Goal: Task Accomplishment & Management: Use online tool/utility

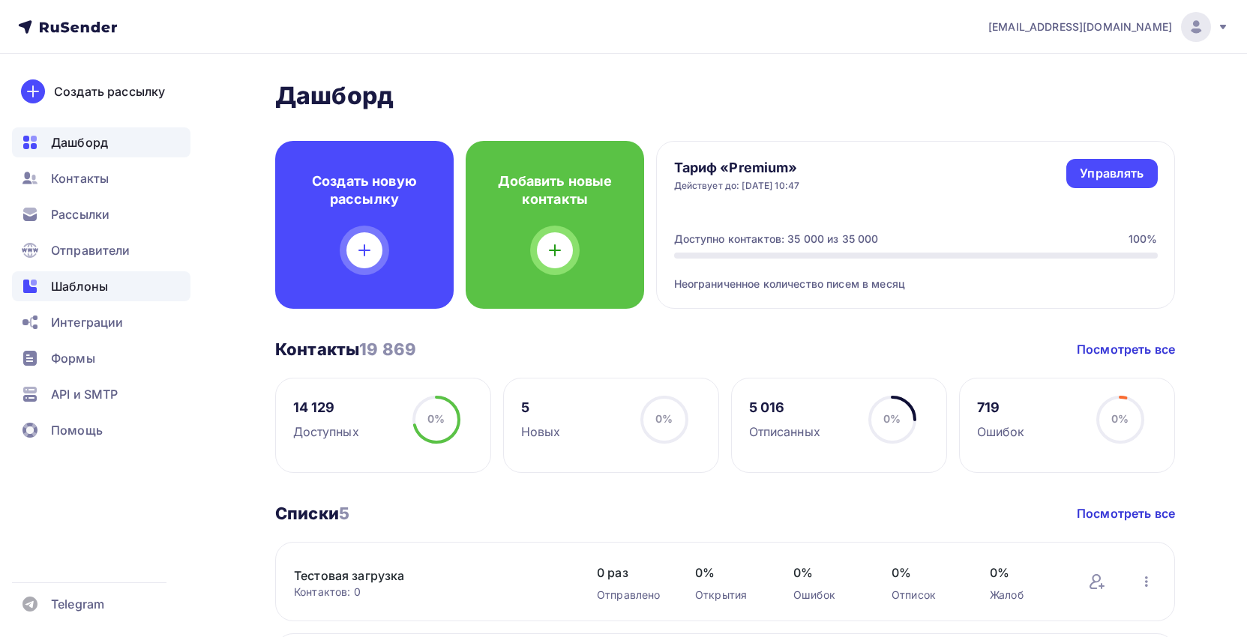
click at [98, 278] on span "Шаблоны" at bounding box center [79, 286] width 57 height 18
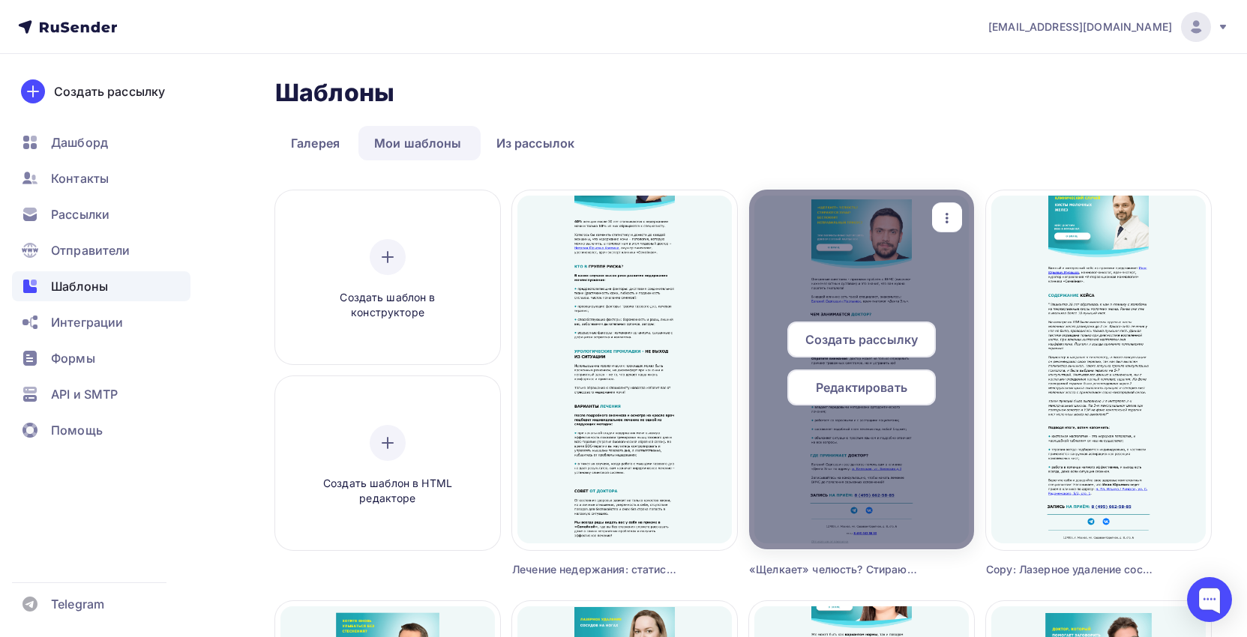
click at [953, 219] on icon "button" at bounding box center [947, 218] width 18 height 18
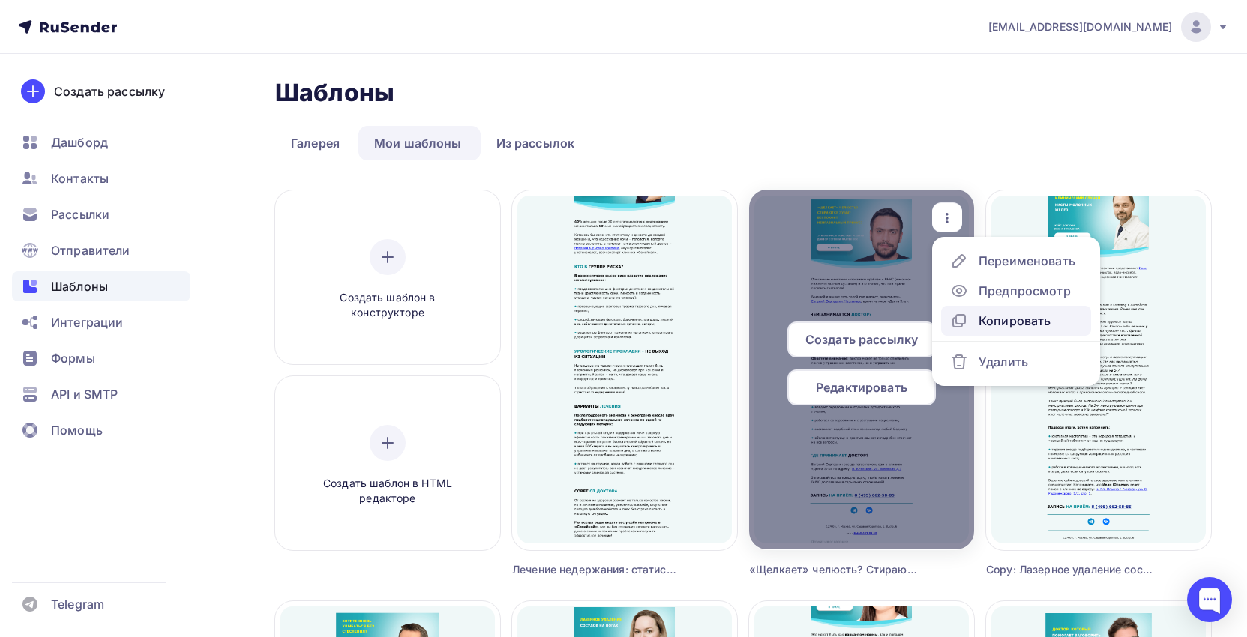
click at [974, 321] on div "Копировать" at bounding box center [1000, 321] width 100 height 18
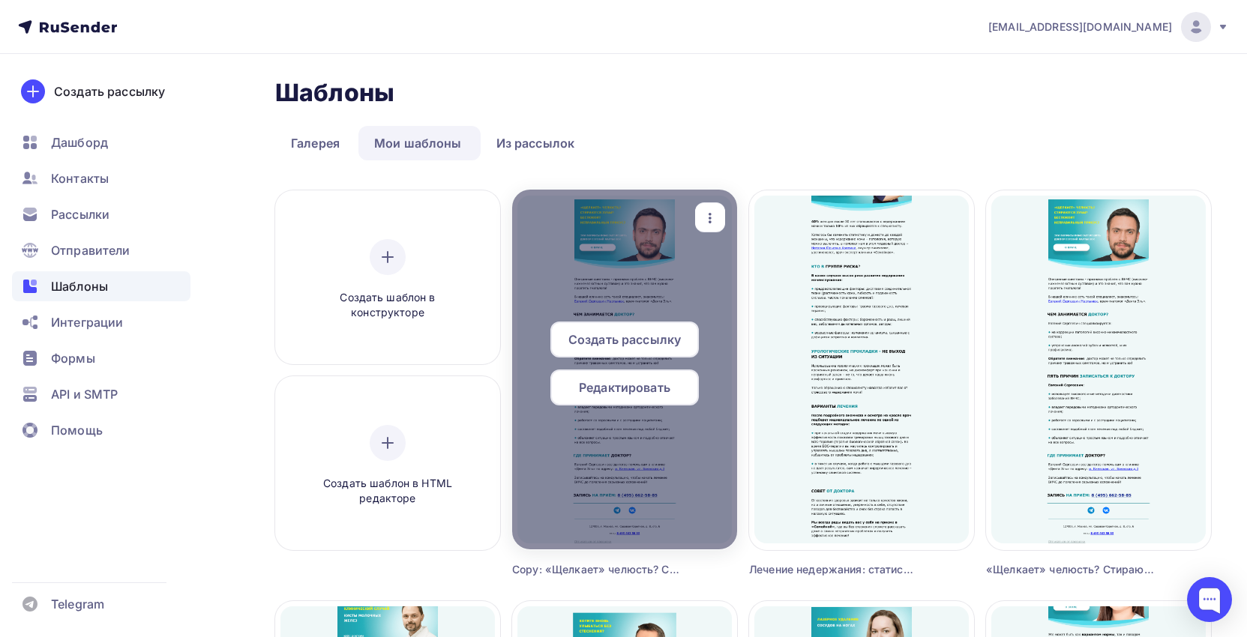
click at [711, 210] on icon "button" at bounding box center [710, 218] width 18 height 18
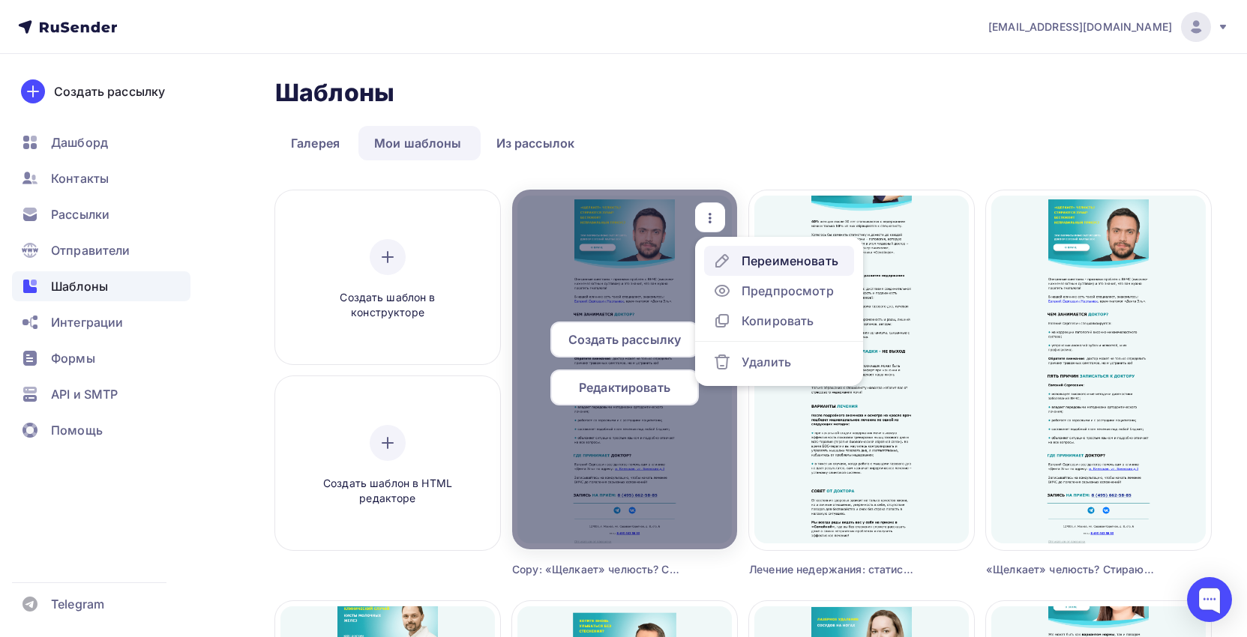
click at [748, 258] on div "Переименовать" at bounding box center [790, 261] width 97 height 18
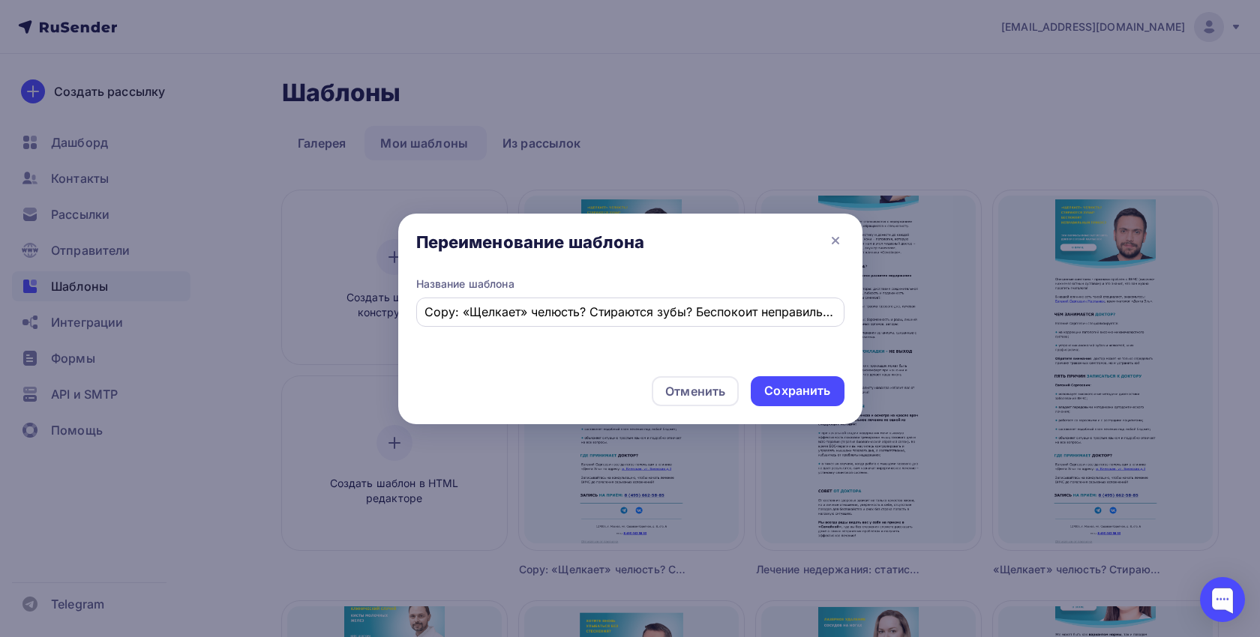
drag, startPoint x: 838, startPoint y: 311, endPoint x: 448, endPoint y: 311, distance: 389.2
click at [448, 311] on div "Copy: «Щелкает» челюсть? Стираются зубы? Беспокоит неправильный прикус?" at bounding box center [630, 312] width 428 height 29
drag, startPoint x: 427, startPoint y: 314, endPoint x: 850, endPoint y: 322, distance: 422.3
click at [850, 322] on div "Название шаблона Copy: «Щелкает» челюсть? Стираются зубы? Беспокоит неправильны…" at bounding box center [630, 321] width 464 height 88
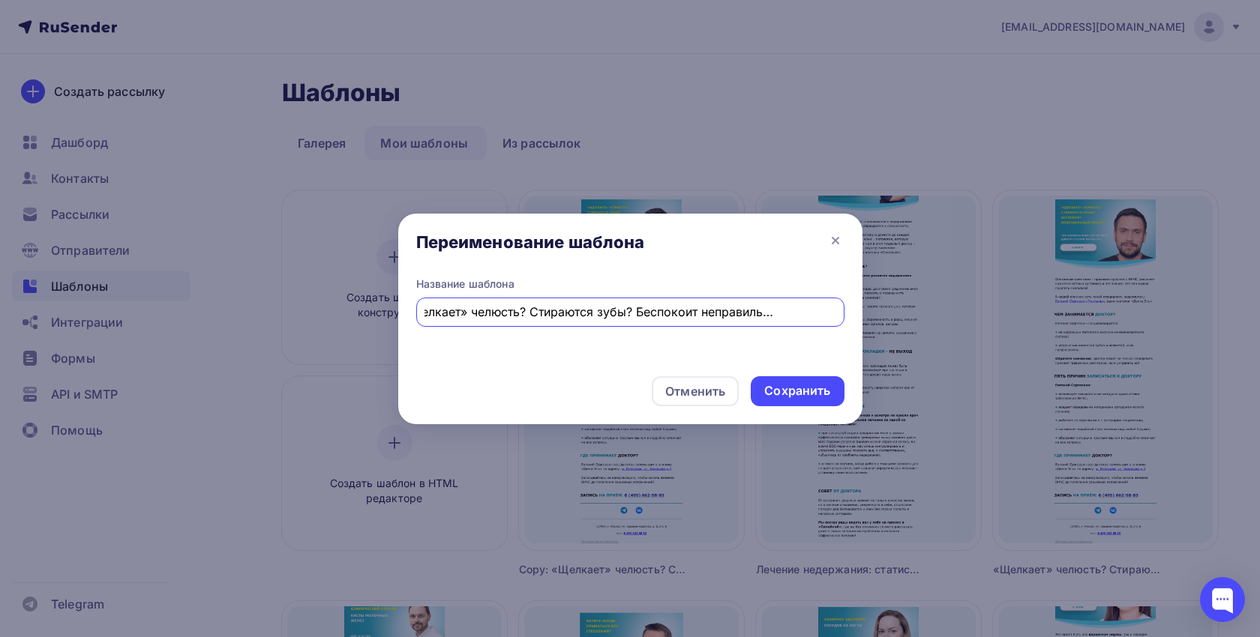
paste input "Мечтаете об идеально чистых зубах без налета даже в труднодоступных местах"
type input "Мечтаете об идеально чистых зубах без налета даже в труднодоступных местах?"
click at [793, 400] on div "Сохранить" at bounding box center [797, 391] width 93 height 30
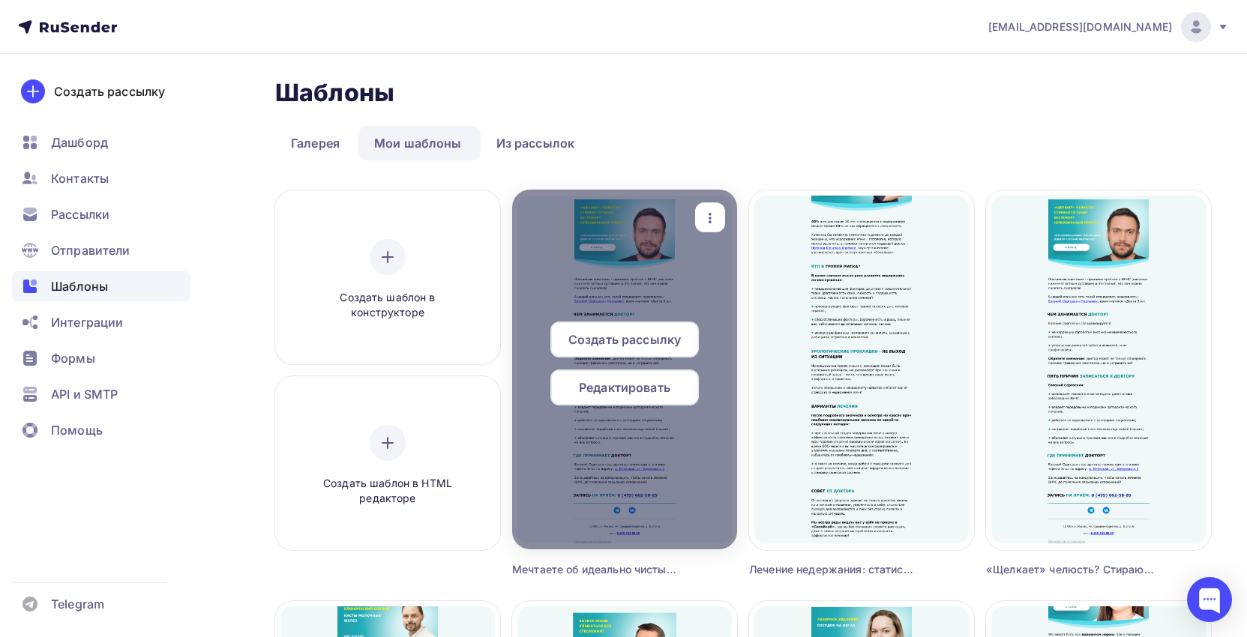
click at [617, 398] on div "Редактировать" at bounding box center [624, 388] width 148 height 36
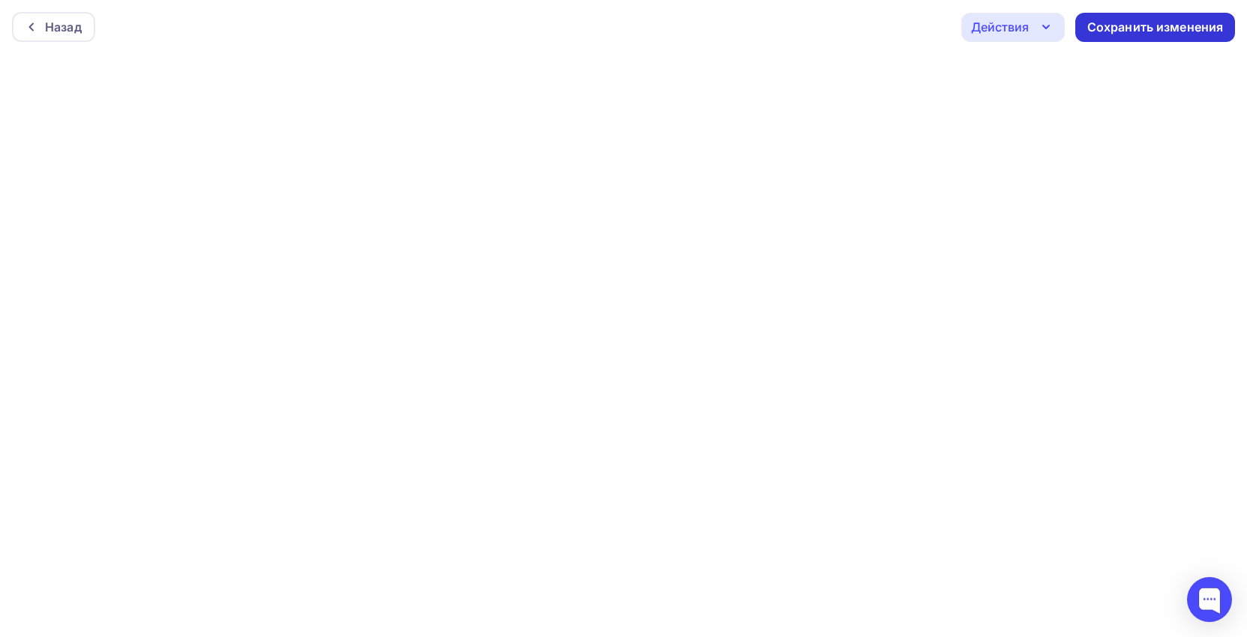
click at [1153, 28] on div "Сохранить изменения" at bounding box center [1155, 27] width 136 height 17
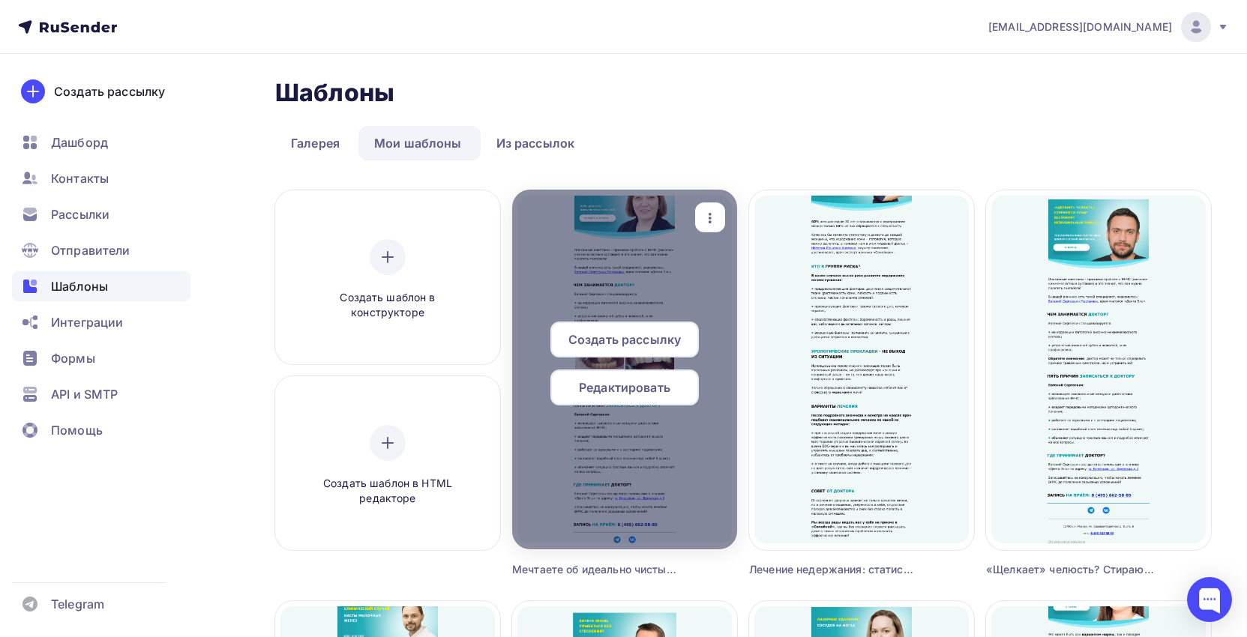
click at [653, 394] on span "Редактировать" at bounding box center [624, 388] width 91 height 18
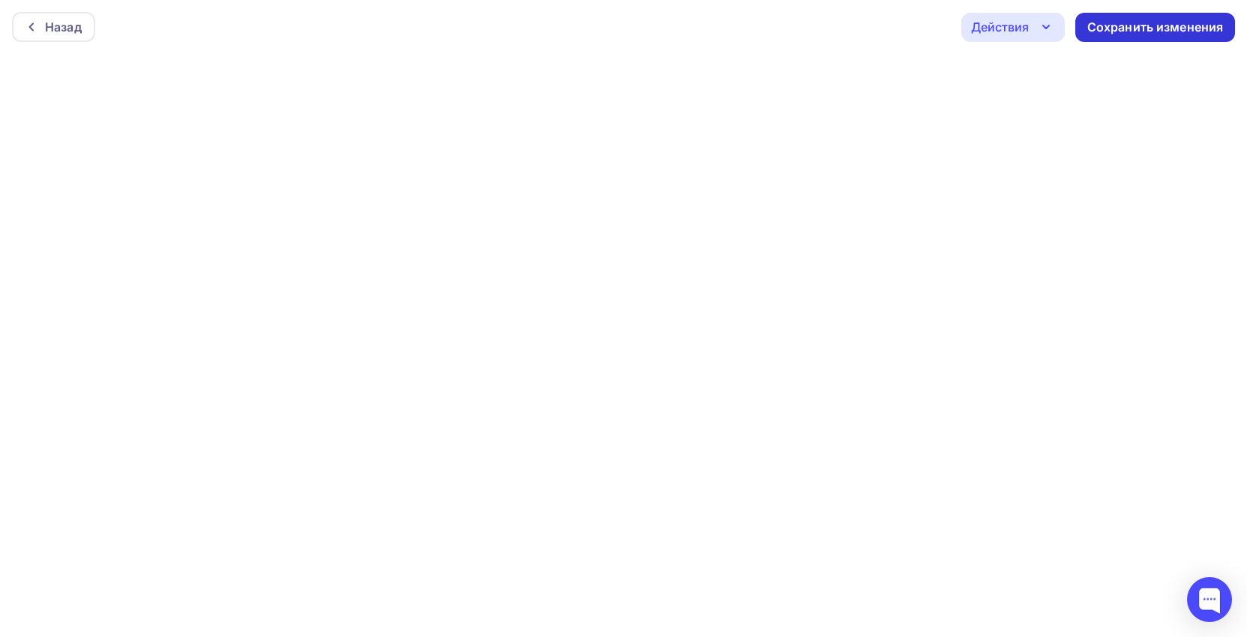
click at [1111, 27] on div "Сохранить изменения" at bounding box center [1155, 27] width 136 height 17
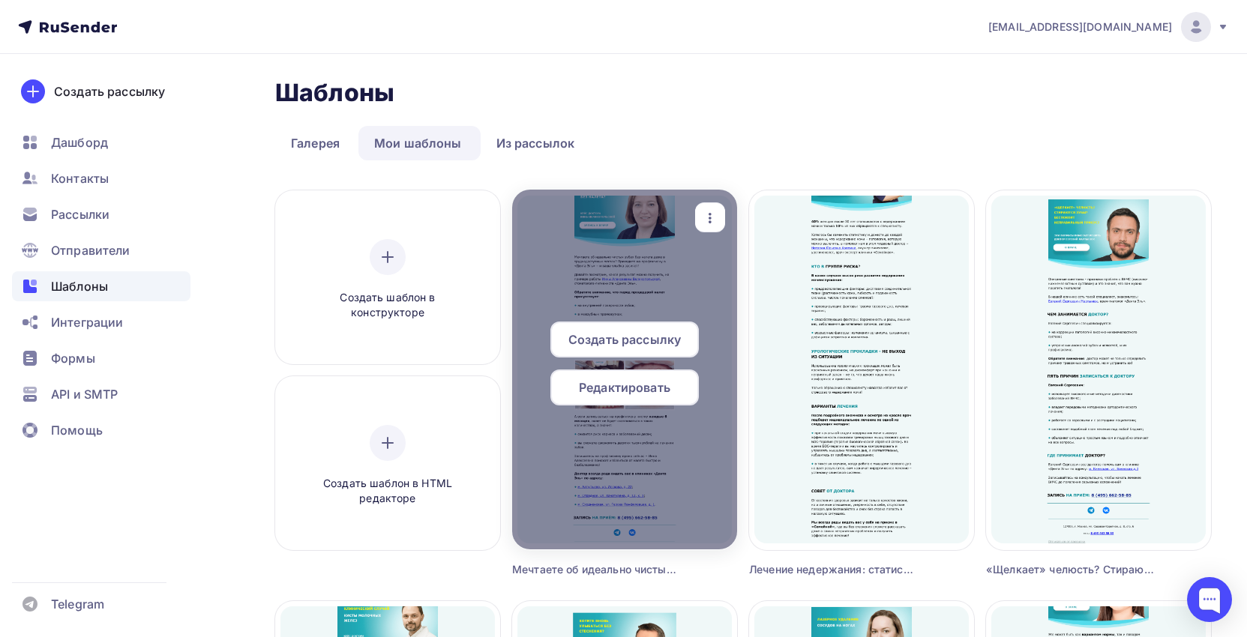
click at [613, 342] on span "Создать рассылку" at bounding box center [624, 340] width 112 height 18
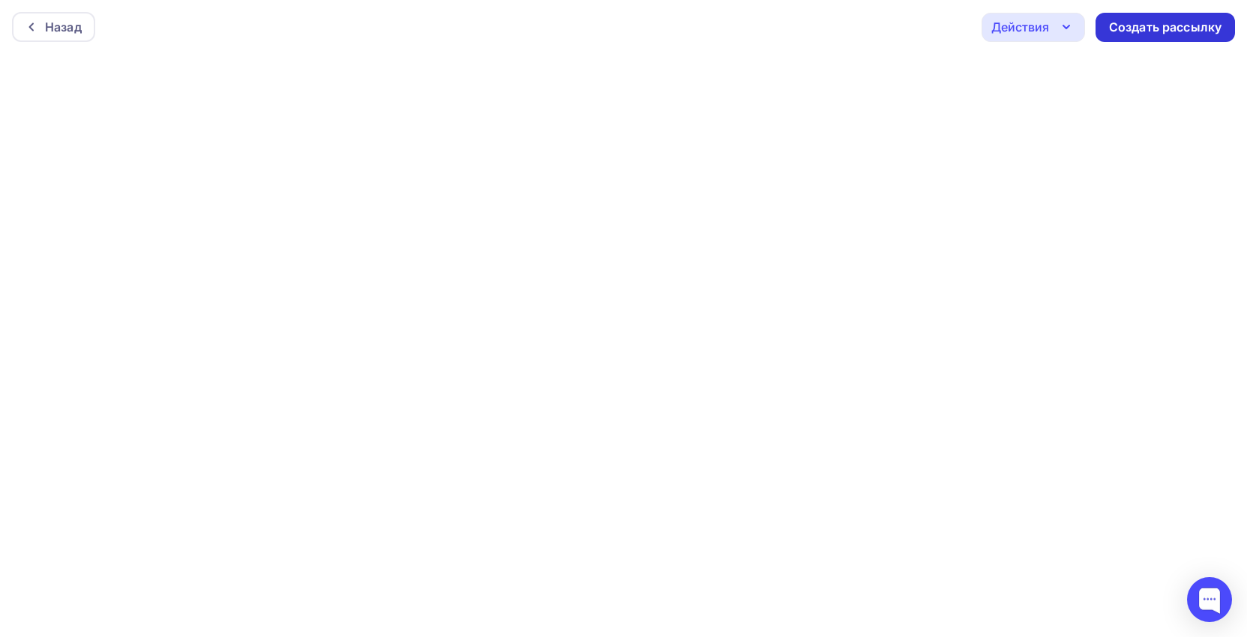
click at [1172, 25] on div "Создать рассылку" at bounding box center [1165, 27] width 112 height 17
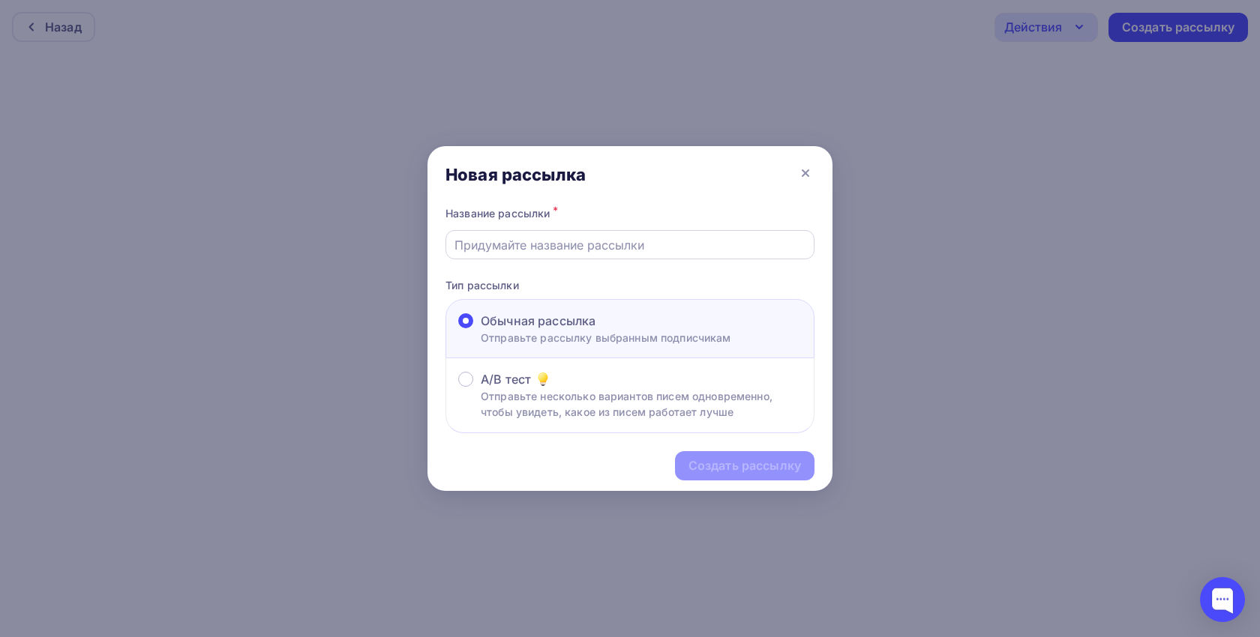
click at [654, 243] on input "text" at bounding box center [630, 245] width 352 height 18
paste input "Мечтаете об идеально чистых зубах без налета даже в труднодоступных местах?"
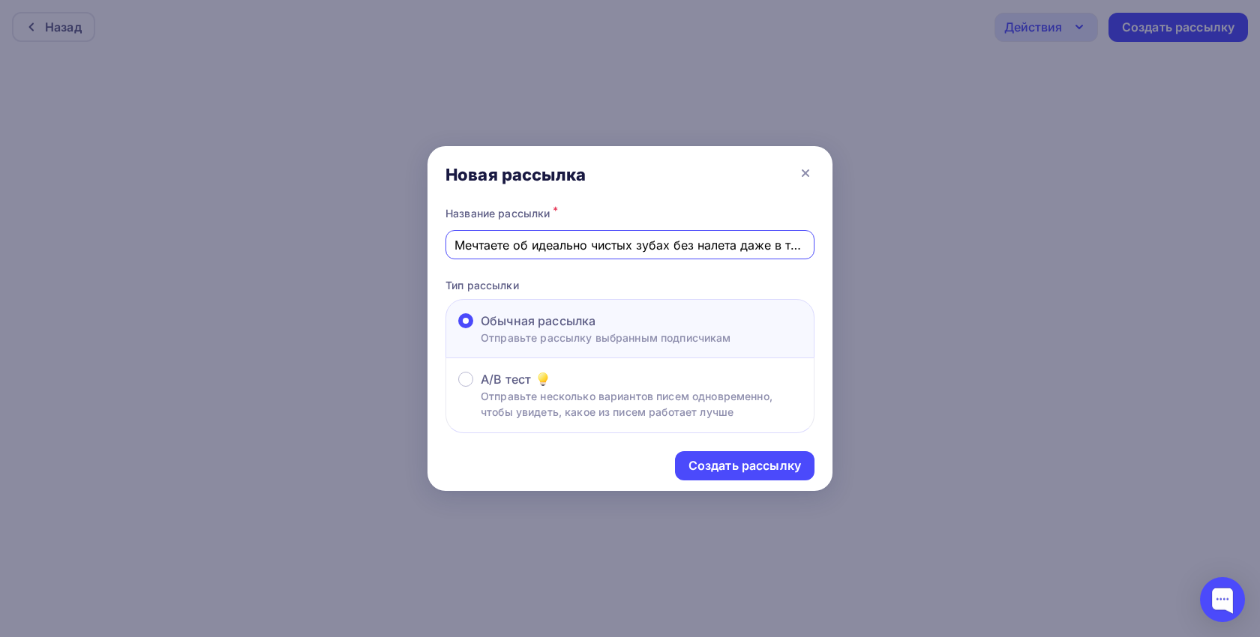
scroll to position [0, 133]
type input "Мечтаете об идеально чистых зубах без налета даже в труднодоступных местах?"
click at [739, 466] on div "Создать рассылку" at bounding box center [744, 465] width 112 height 17
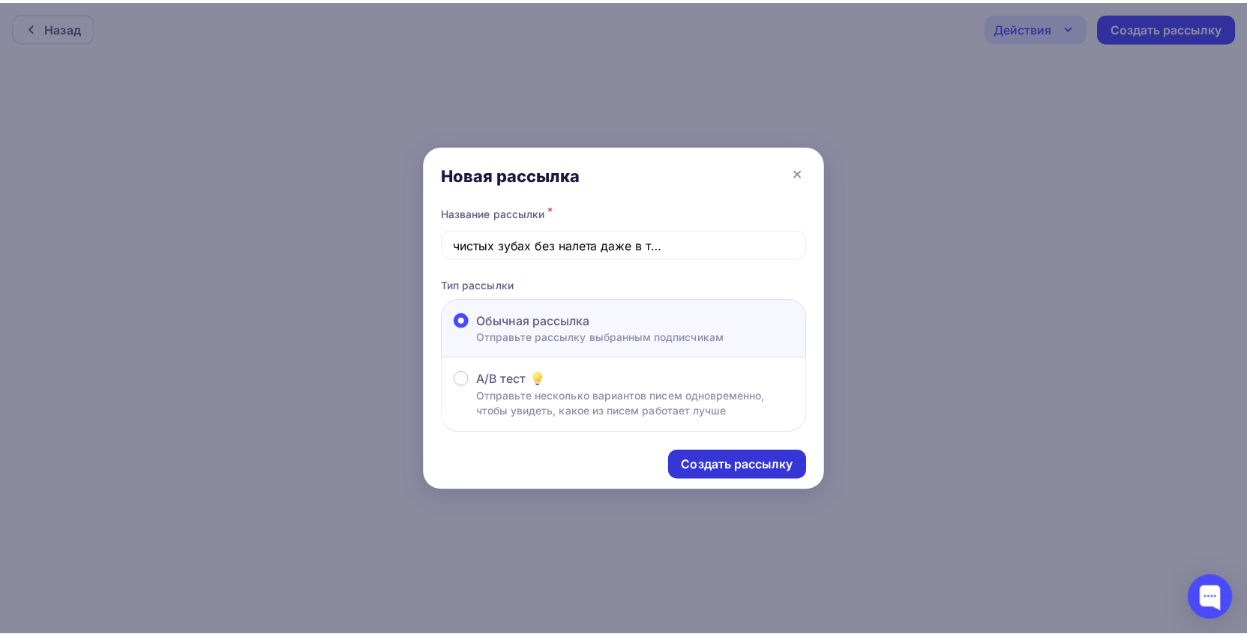
scroll to position [0, 0]
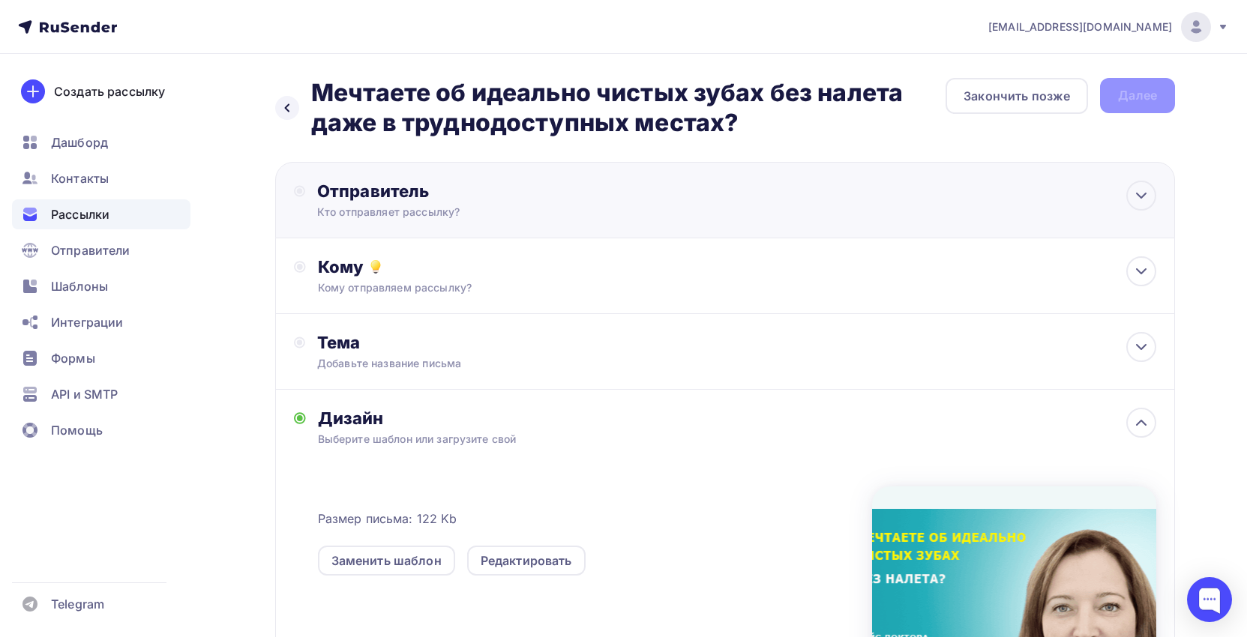
click at [697, 206] on div "Отправитель Кто отправляет рассылку? Email * [EMAIL_ADDRESS][DOMAIN_NAME] [EMAI…" at bounding box center [725, 200] width 900 height 76
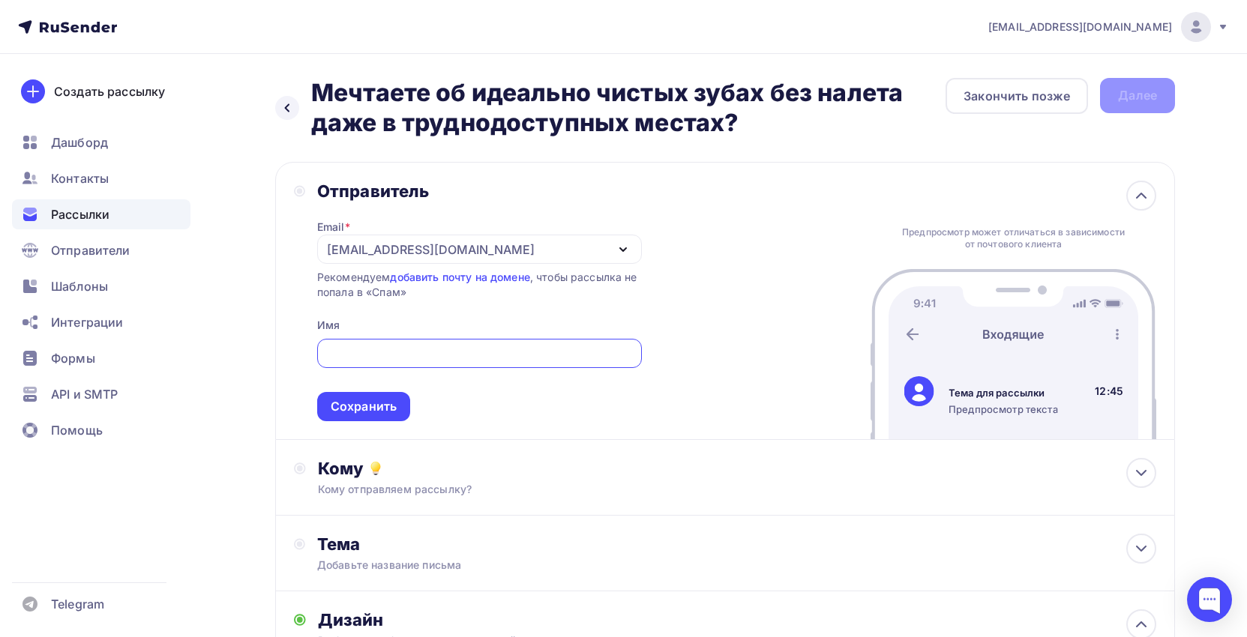
click at [589, 256] on div "[EMAIL_ADDRESS][DOMAIN_NAME]" at bounding box center [479, 249] width 325 height 29
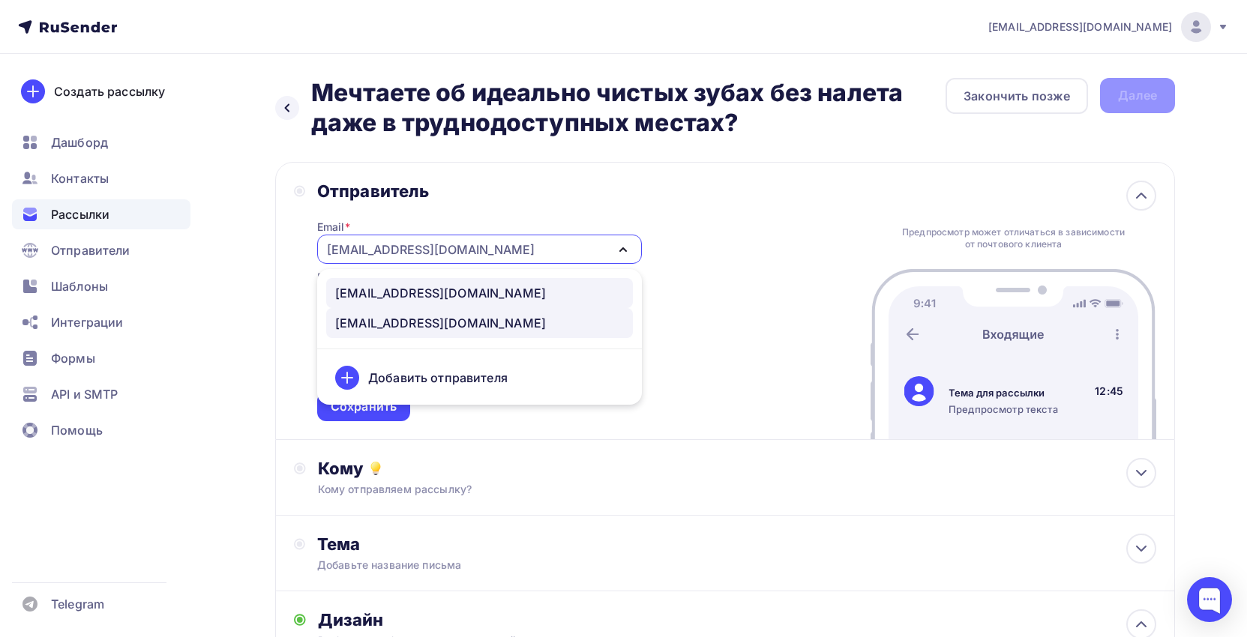
click at [497, 289] on div "[EMAIL_ADDRESS][DOMAIN_NAME]" at bounding box center [479, 293] width 289 height 18
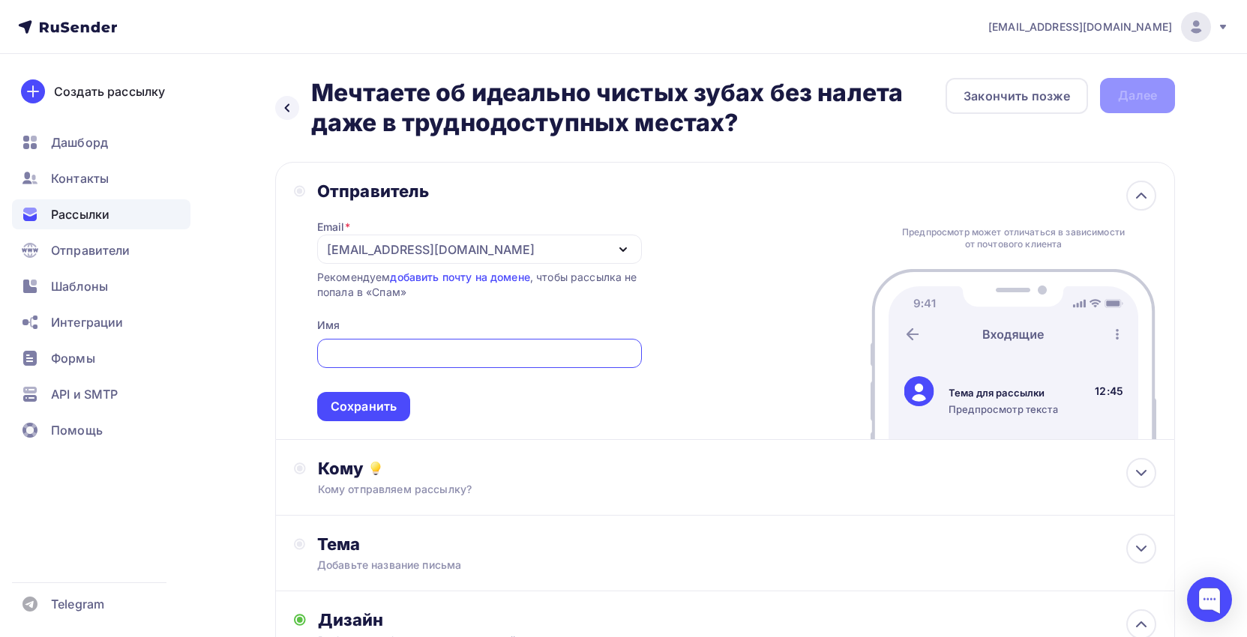
click at [448, 346] on input "text" at bounding box center [478, 354] width 307 height 18
type input "клиника "СЕМЕЙНАЯ""
click at [370, 418] on div "Сохранить" at bounding box center [363, 406] width 93 height 29
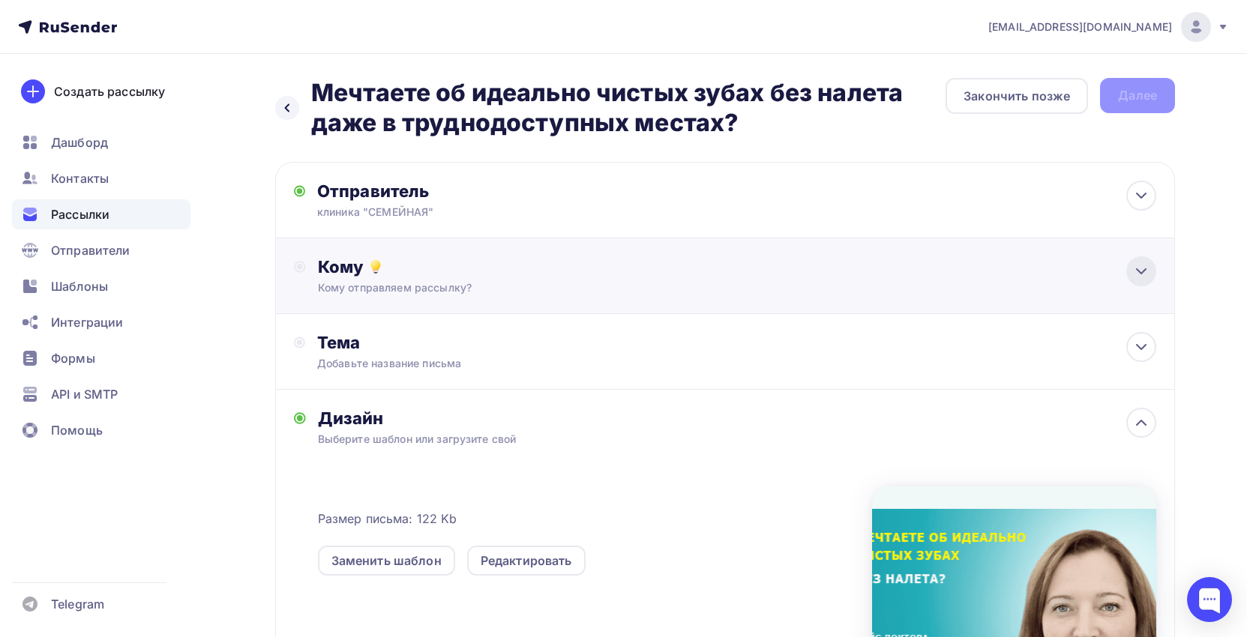
click at [1140, 273] on icon at bounding box center [1141, 271] width 9 height 4
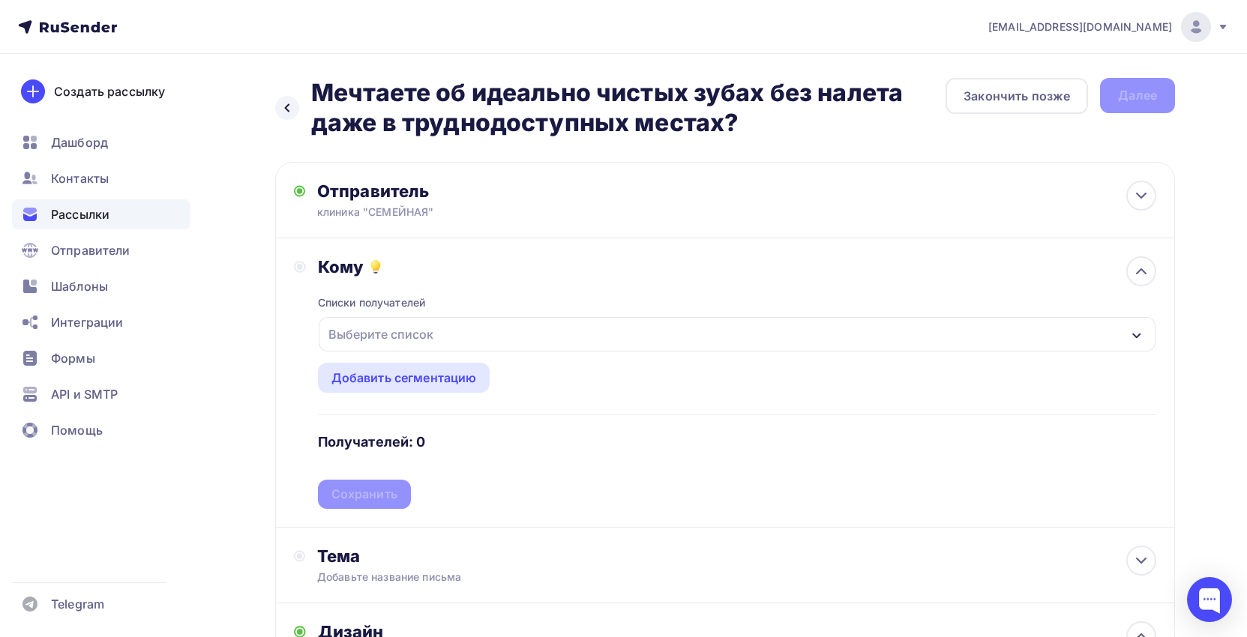
click at [536, 332] on div "Выберите список" at bounding box center [737, 334] width 837 height 34
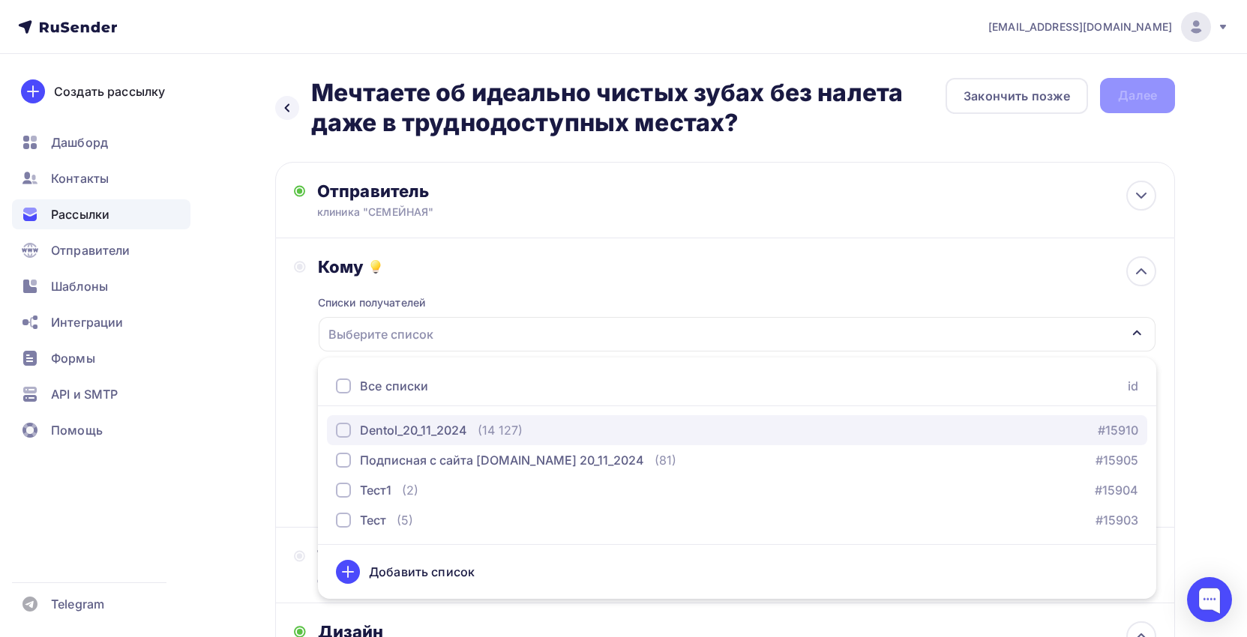
click at [427, 434] on div "Dentol_20_11_2024" at bounding box center [413, 430] width 107 height 18
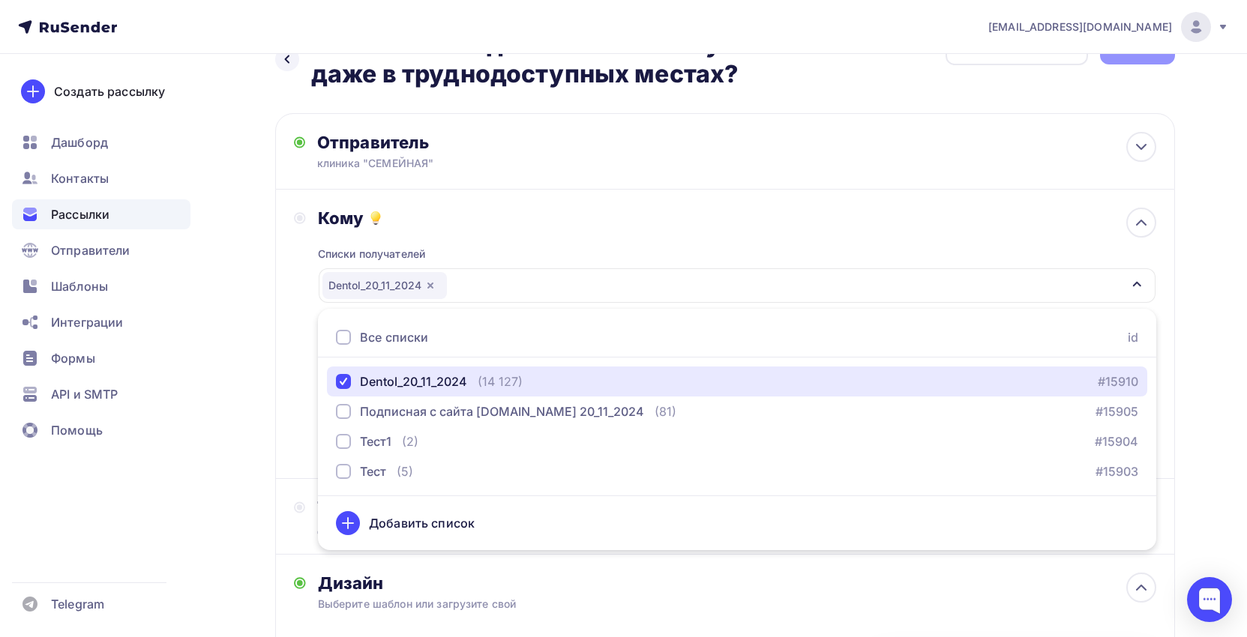
scroll to position [75, 0]
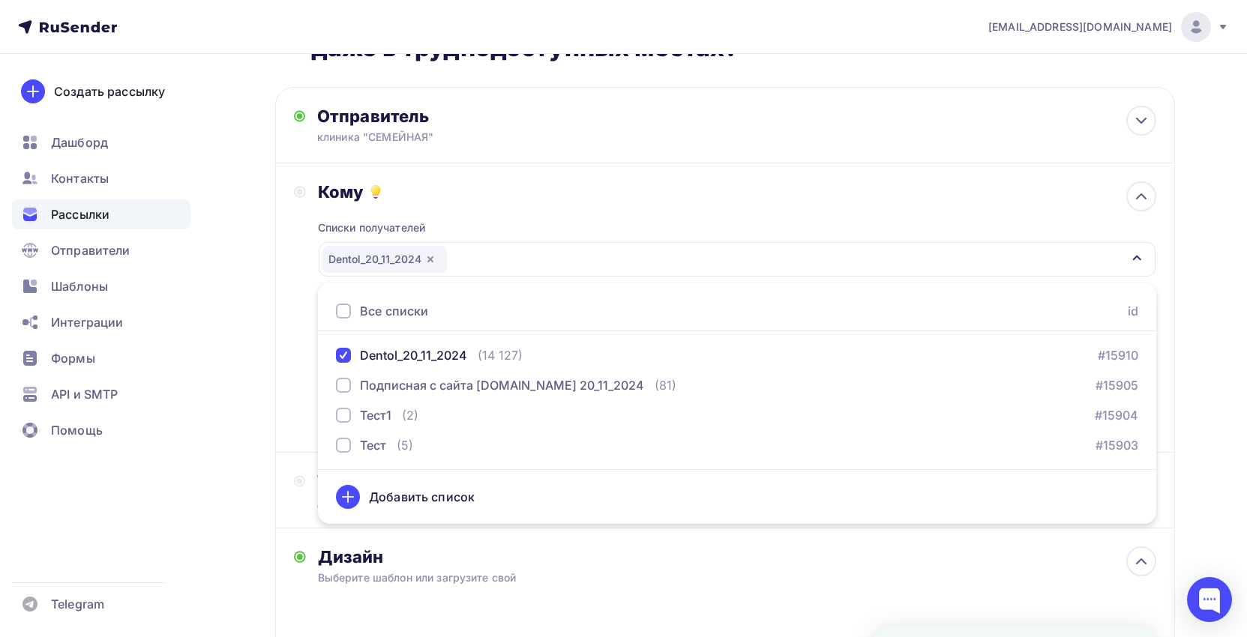
click at [301, 410] on div "Кому Списки получателей Dentol_20_11_2024 Все списки id Dentol_20_11_2024 (14 1…" at bounding box center [725, 307] width 862 height 253
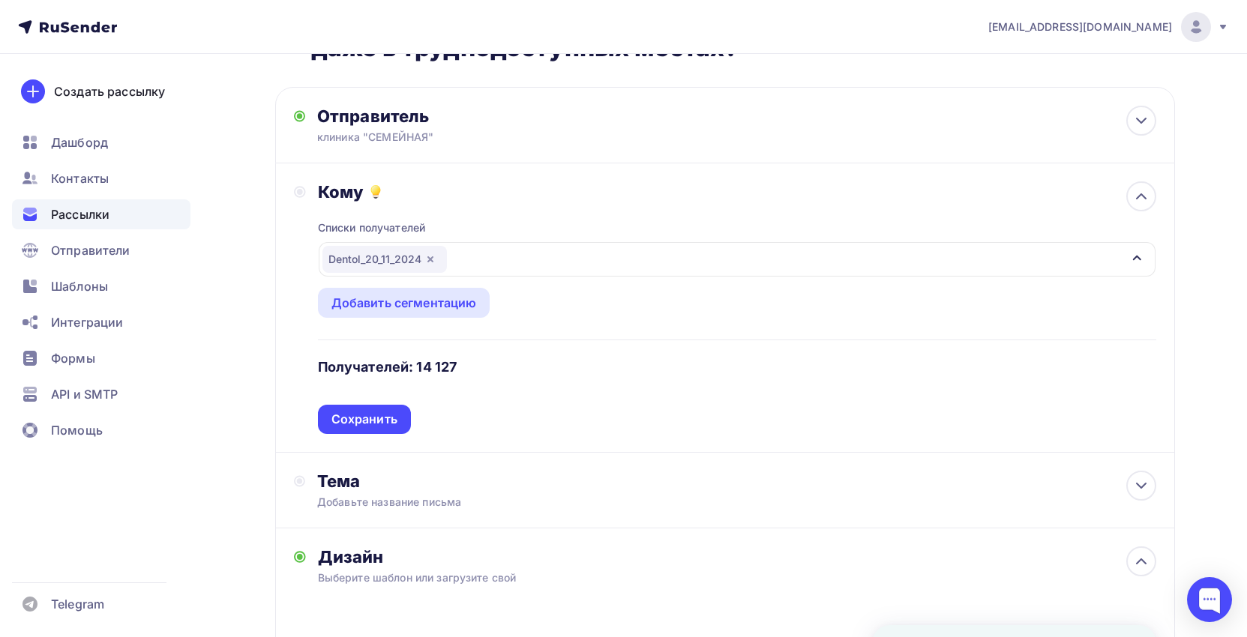
click at [388, 264] on div "Dentol_20_11_2024" at bounding box center [384, 259] width 124 height 27
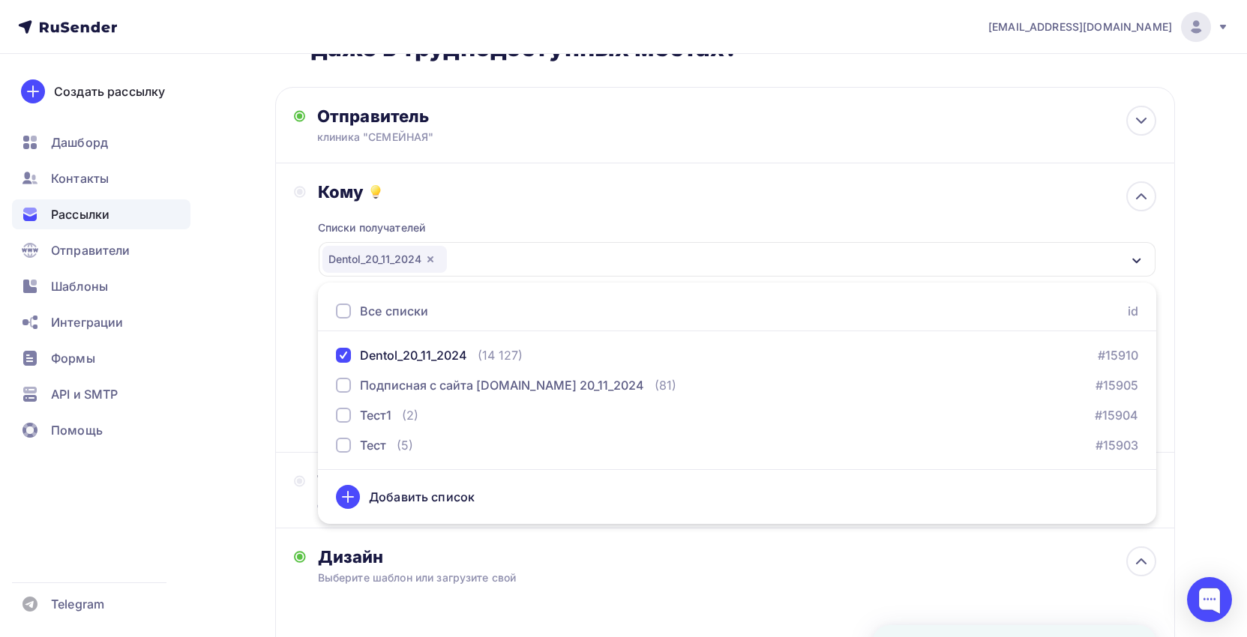
click at [296, 403] on div "Кому Списки получателей Dentol_20_11_2024 Все списки id Dentol_20_11_2024 (14 1…" at bounding box center [725, 307] width 862 height 253
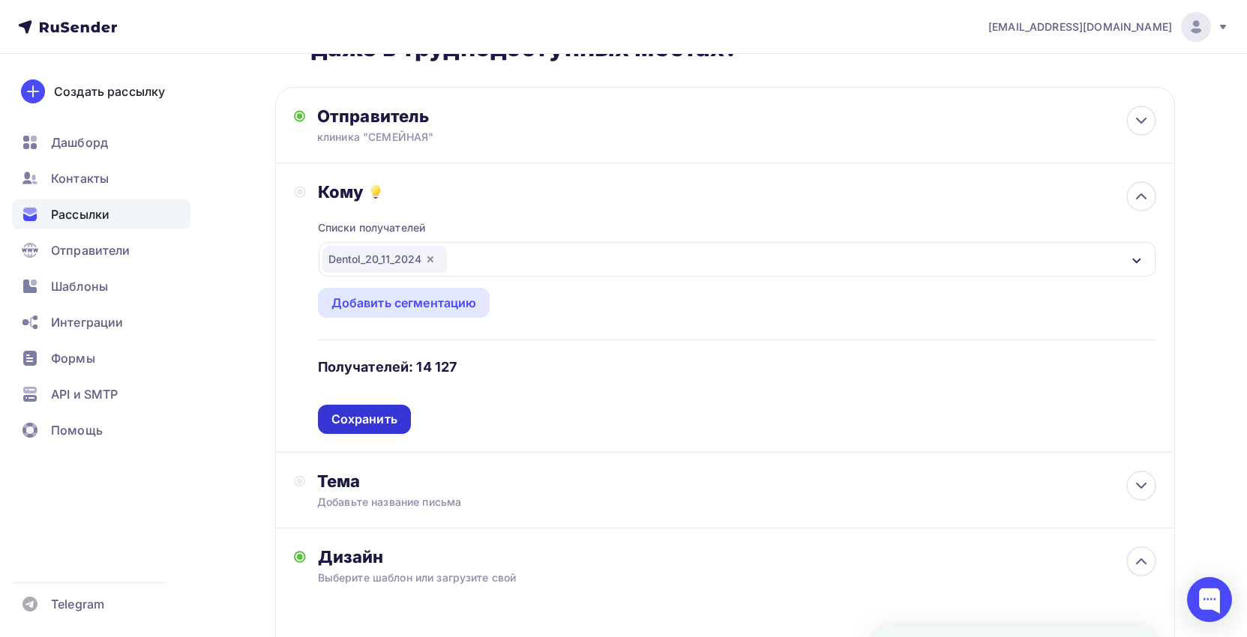
click at [361, 423] on div "Сохранить" at bounding box center [364, 419] width 66 height 17
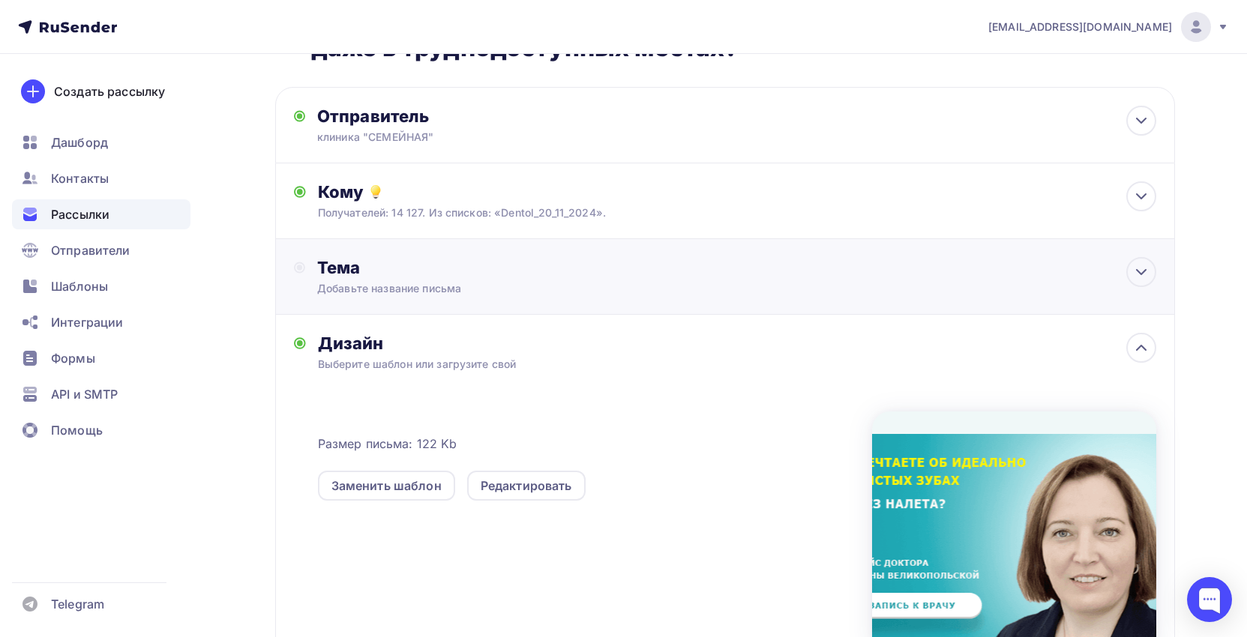
click at [454, 288] on div "Добавьте название письма" at bounding box center [450, 288] width 267 height 15
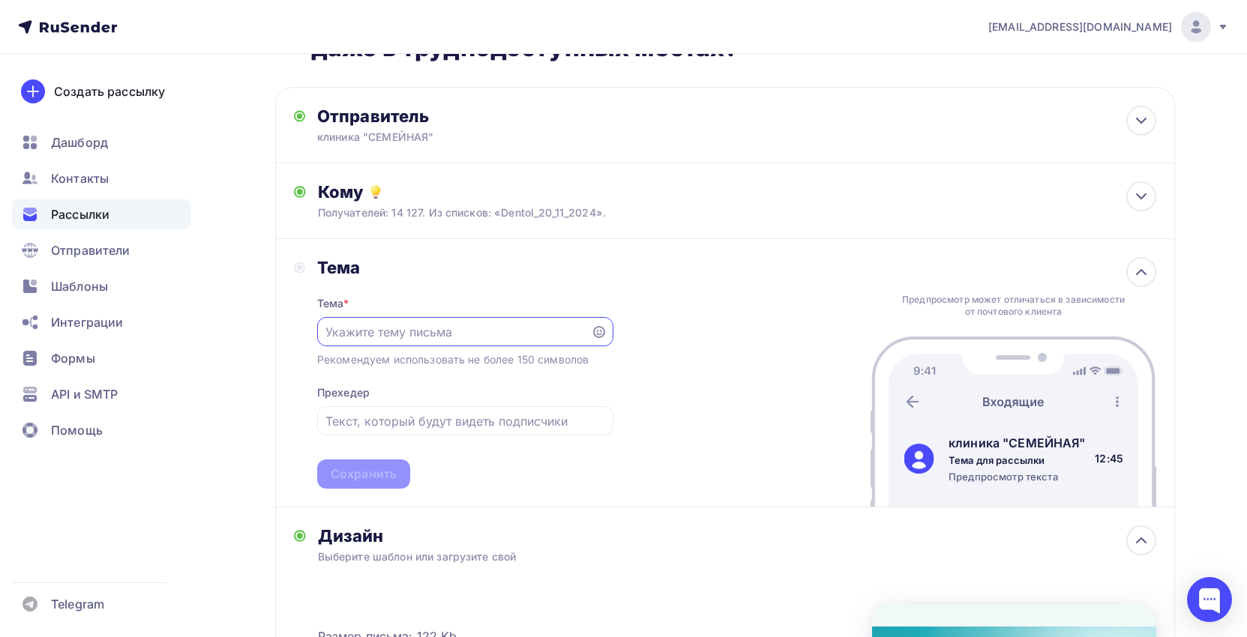
scroll to position [0, 0]
paste input "Мечтаете об идеально чистых зубах без налета даже в труднодоступных местах?"
type input "Мечтаете об идеально чистых зубах без налета даже в труднодоступных местах?"
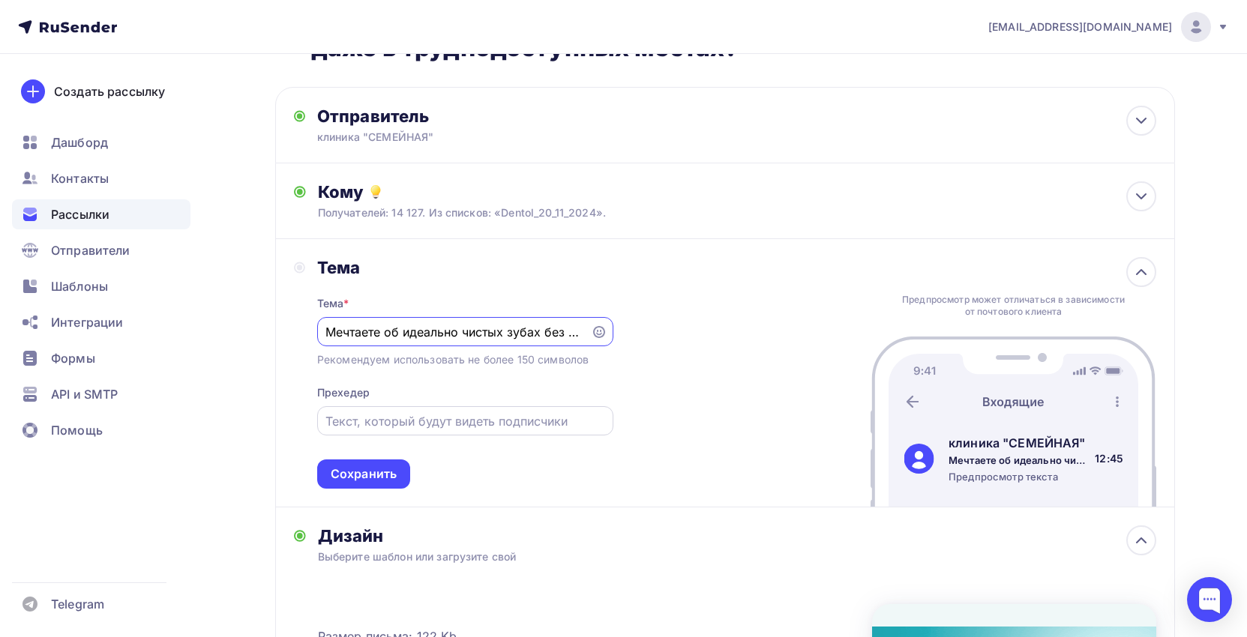
click at [450, 421] on input "text" at bounding box center [464, 421] width 279 height 18
paste input "Давайте посмотрим, какой результат можно получить, на примере работы [PERSON_NA…"
type input "Давайте посмотрим, какой результат можно получить, на примере работы [PERSON_NA…"
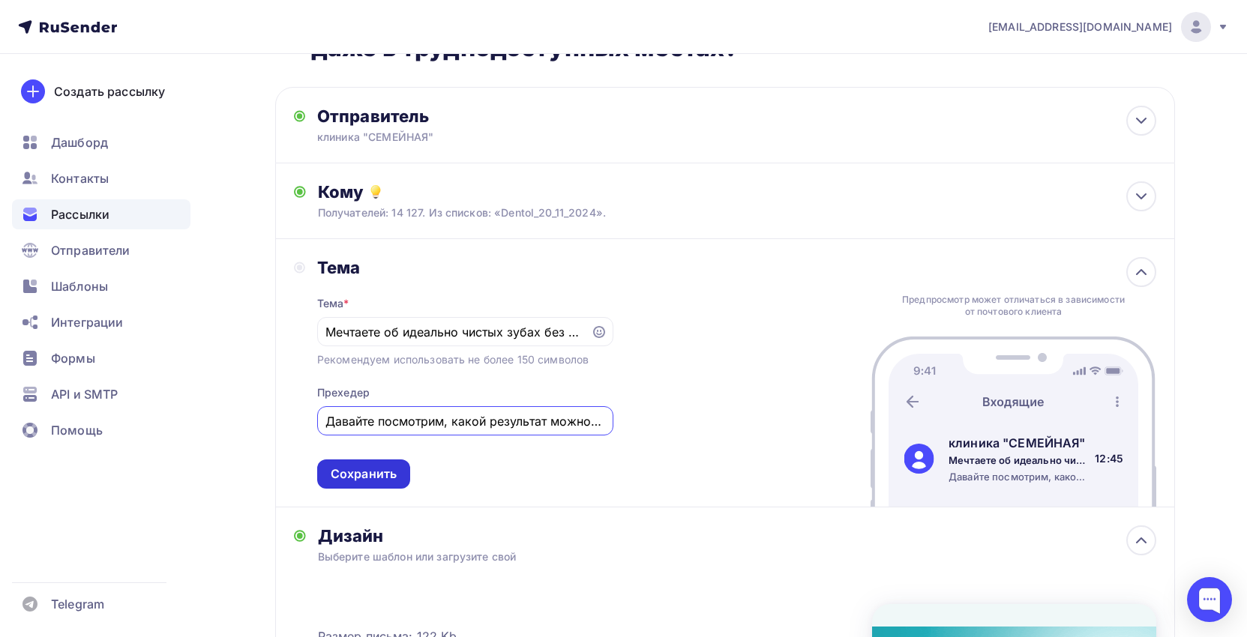
click at [343, 484] on div "Сохранить" at bounding box center [363, 474] width 93 height 29
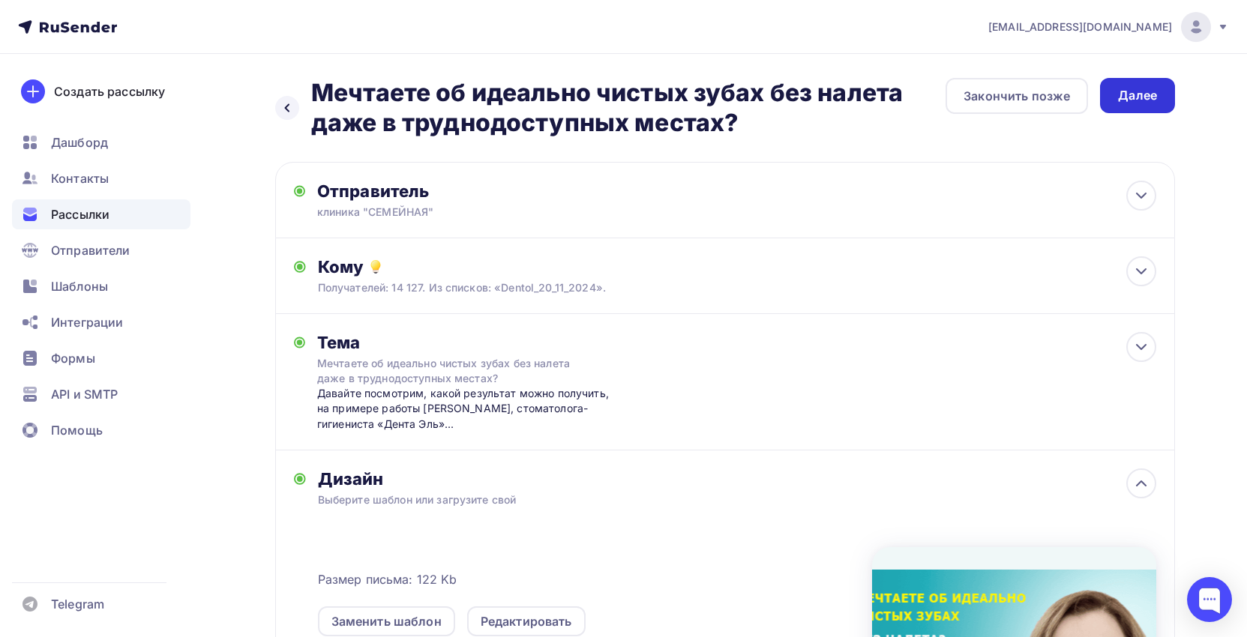
click at [1144, 102] on div "Далее" at bounding box center [1137, 95] width 39 height 17
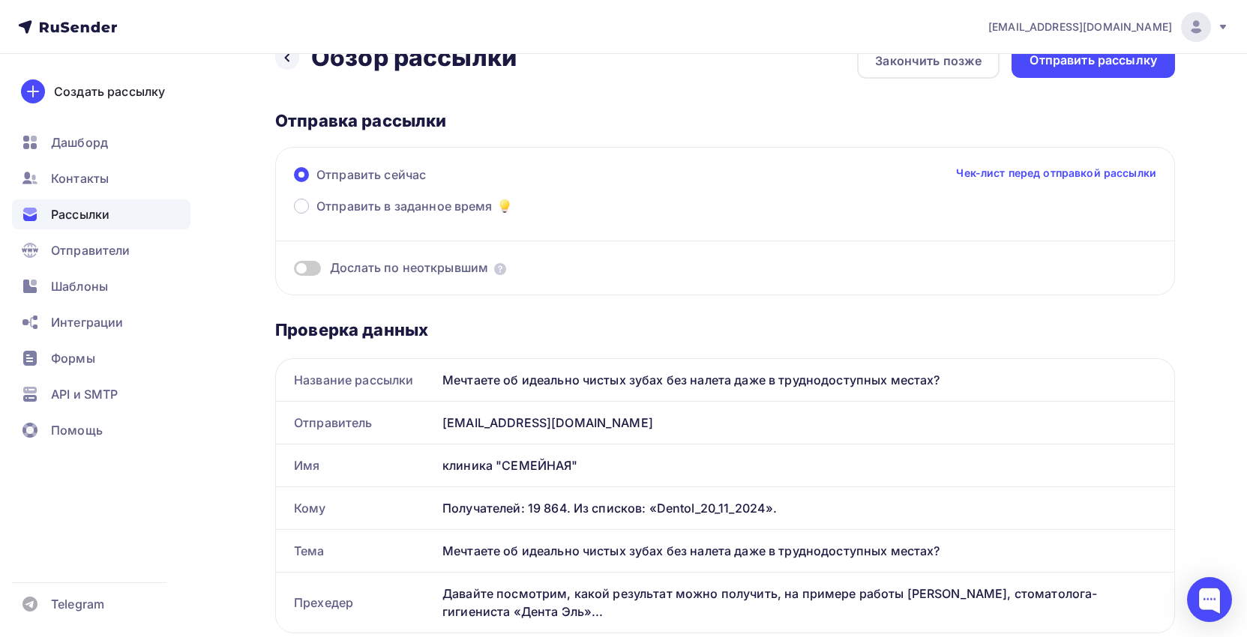
scroll to position [34, 0]
click at [1090, 62] on div "Отправить рассылку" at bounding box center [1093, 61] width 127 height 17
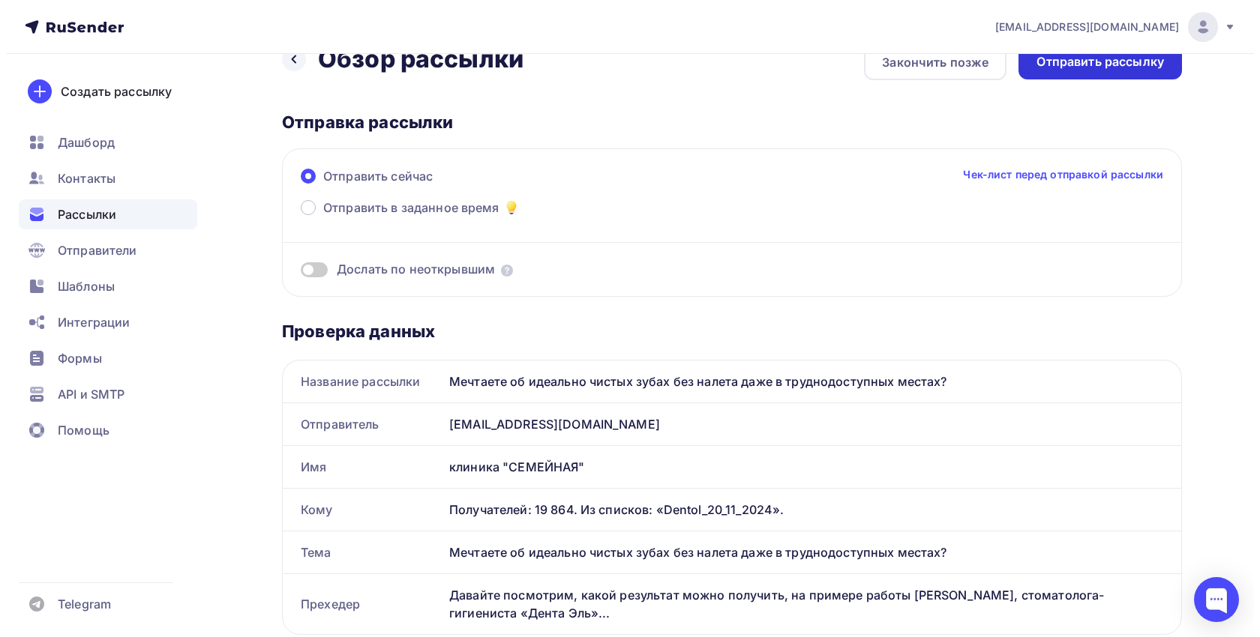
scroll to position [0, 0]
